Goal: Use online tool/utility: Utilize a website feature to perform a specific function

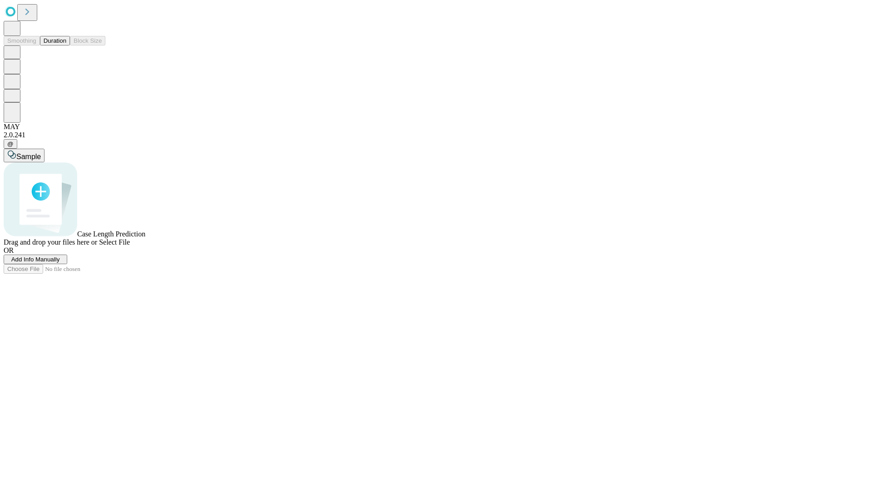
click at [66, 45] on button "Duration" at bounding box center [55, 41] width 30 height 10
click at [60, 263] on span "Add Info Manually" at bounding box center [35, 259] width 49 height 7
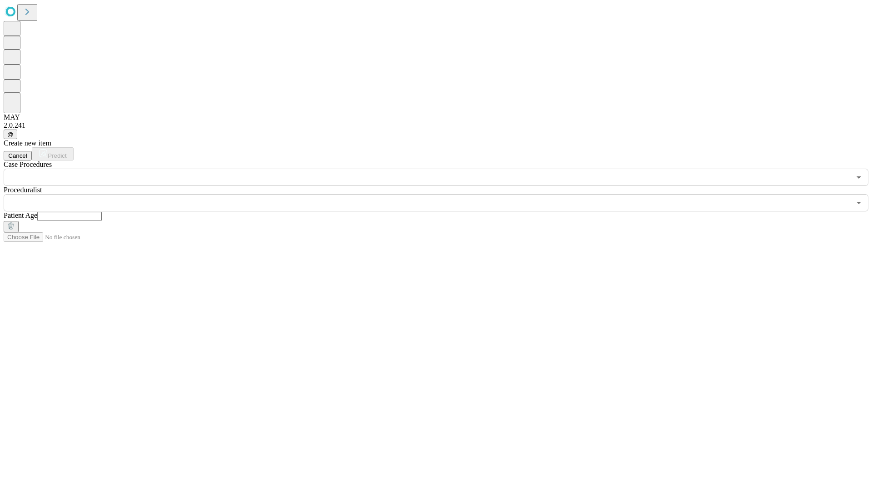
click at [102, 212] on input "text" at bounding box center [69, 216] width 65 height 9
type input "**"
click at [443, 194] on input "text" at bounding box center [427, 202] width 847 height 17
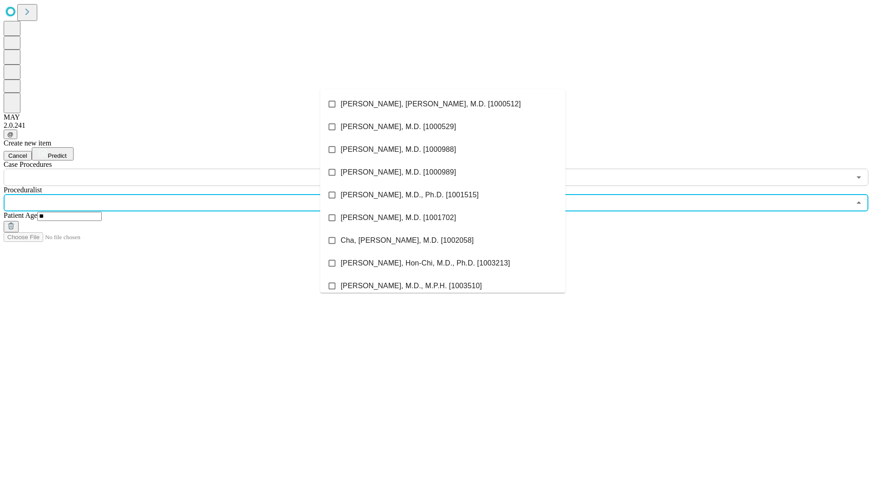
click at [443, 104] on li "[PERSON_NAME], [PERSON_NAME], M.D. [1000512]" at bounding box center [442, 104] width 245 height 23
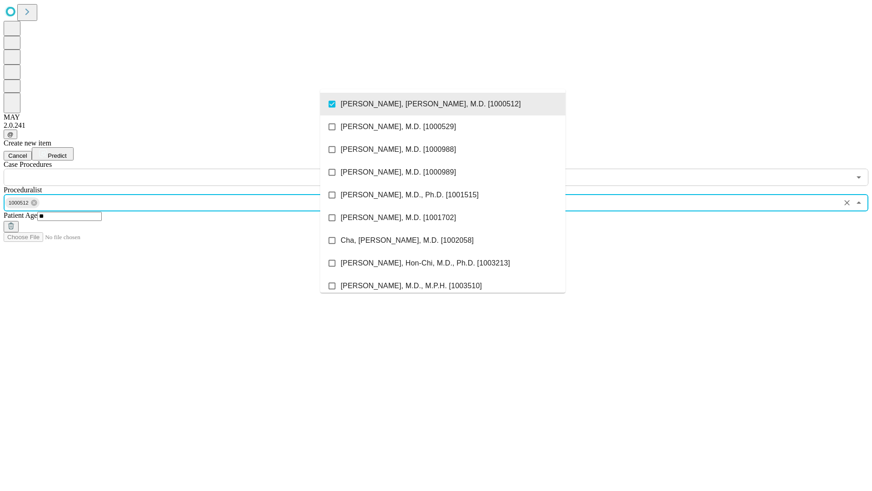
click at [191, 169] on input "text" at bounding box center [427, 177] width 847 height 17
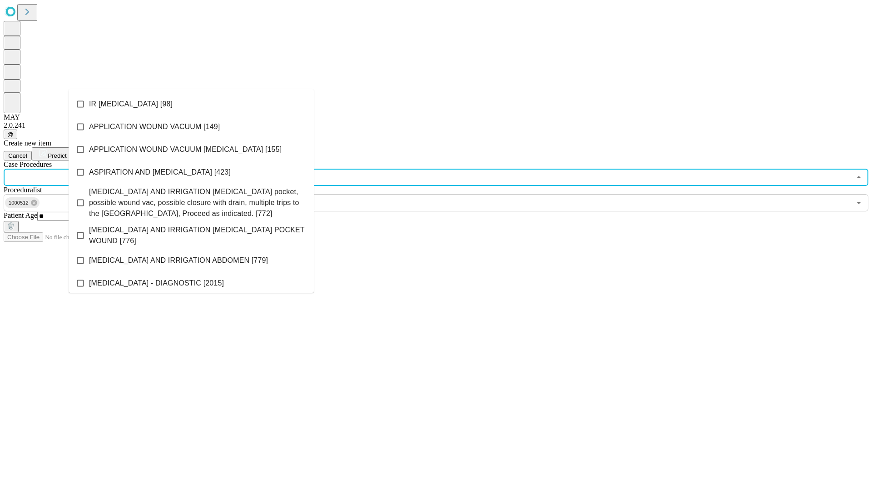
click at [191, 104] on li "IR [MEDICAL_DATA] [98]" at bounding box center [191, 104] width 245 height 23
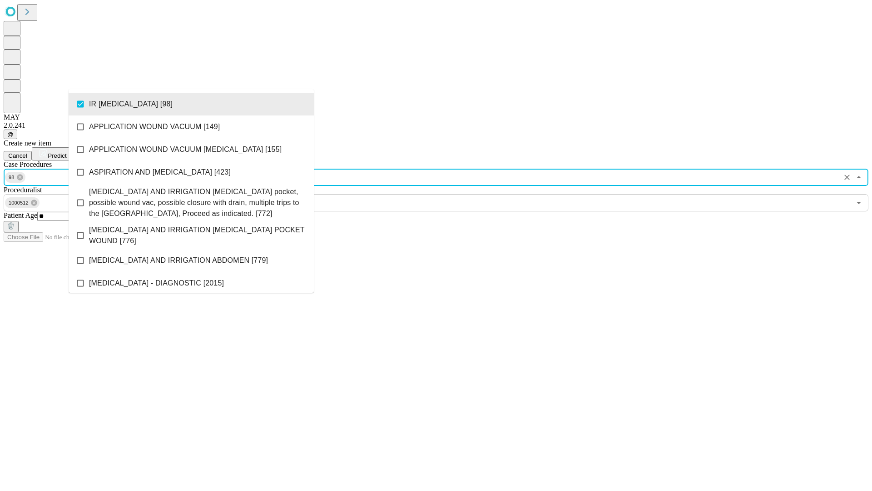
click at [66, 152] on span "Predict" at bounding box center [57, 155] width 19 height 7
